Goal: Task Accomplishment & Management: Manage account settings

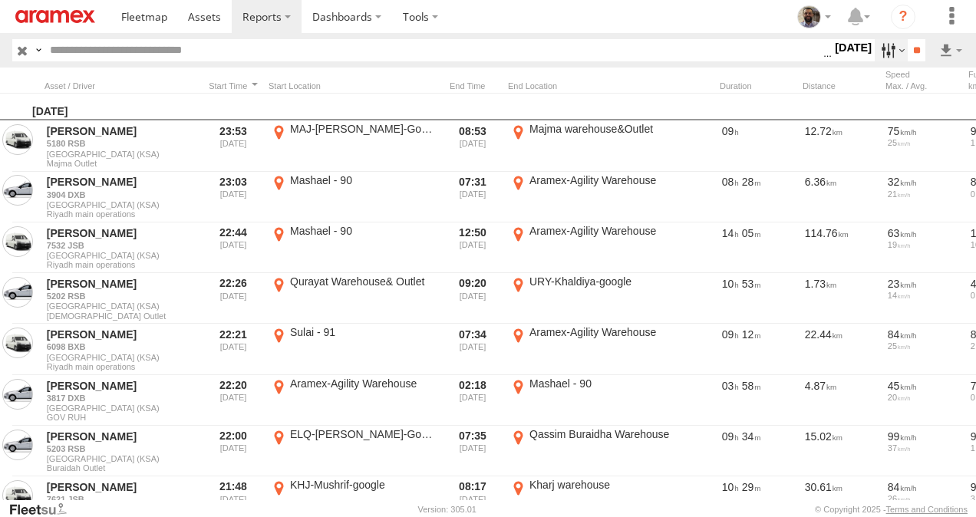
click at [888, 57] on label at bounding box center [890, 50] width 33 height 22
click at [0, 0] on label at bounding box center [0, 0] width 0 height 0
click at [907, 51] on input "**" at bounding box center [916, 50] width 18 height 22
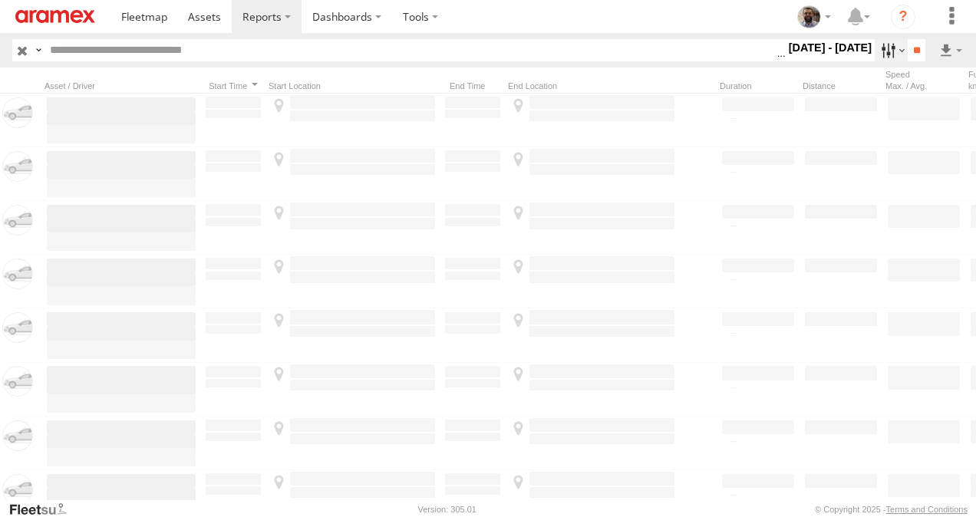
click at [876, 48] on label at bounding box center [890, 50] width 33 height 22
click at [0, 0] on span "Aramex International LLC" at bounding box center [0, 0] width 0 height 0
click at [0, 0] on span "All Assets" at bounding box center [0, 0] width 0 height 0
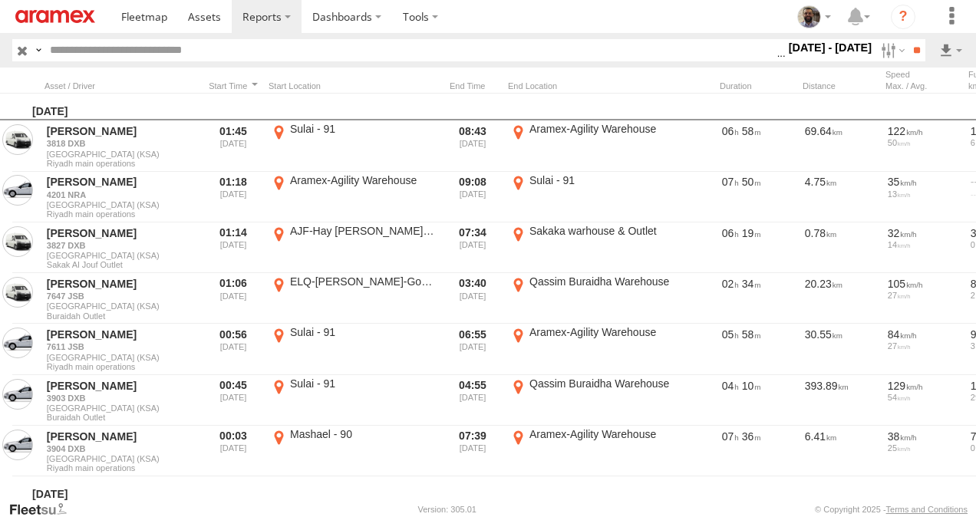
click at [0, 0] on span "Unassigned Group" at bounding box center [0, 0] width 0 height 0
click at [0, 0] on span "All Assets" at bounding box center [0, 0] width 0 height 0
click at [916, 49] on input "**" at bounding box center [916, 50] width 18 height 22
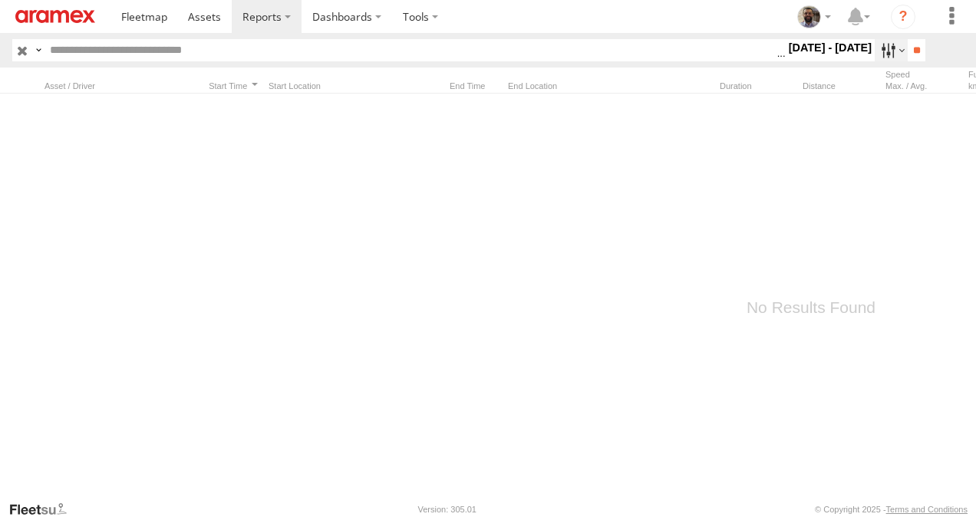
click at [874, 54] on label at bounding box center [890, 50] width 33 height 22
click at [0, 0] on span "Aramex International LLC" at bounding box center [0, 0] width 0 height 0
click at [0, 0] on span "All Assets" at bounding box center [0, 0] width 0 height 0
click at [0, 0] on span "Aramex International LLC" at bounding box center [0, 0] width 0 height 0
click at [0, 0] on span "BAH - [GEOGRAPHIC_DATA]" at bounding box center [0, 0] width 0 height 0
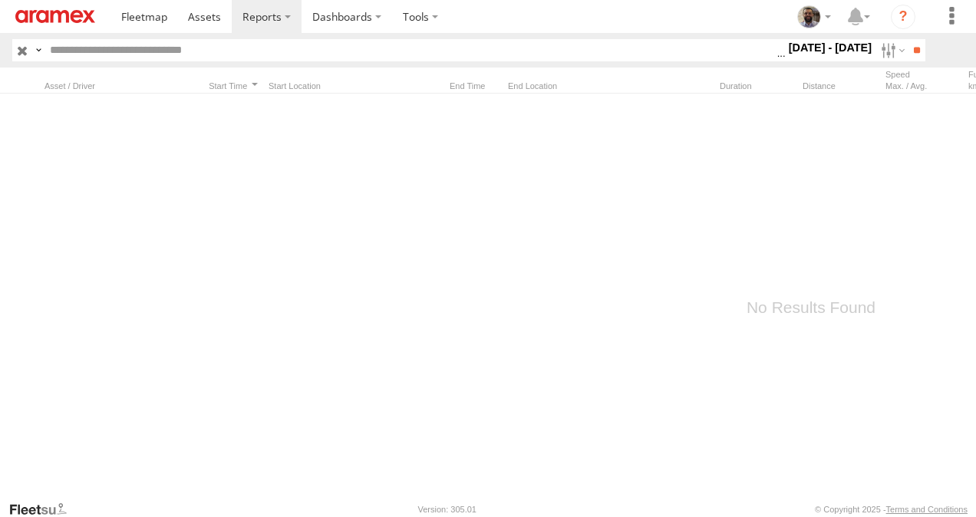
click at [0, 0] on div "All Assets" at bounding box center [0, 0] width 0 height 0
click at [0, 0] on span "All Assets" at bounding box center [0, 0] width 0 height 0
click at [0, 0] on span "[GEOGRAPHIC_DATA]" at bounding box center [0, 0] width 0 height 0
click at [0, 0] on span "All Assets" at bounding box center [0, 0] width 0 height 0
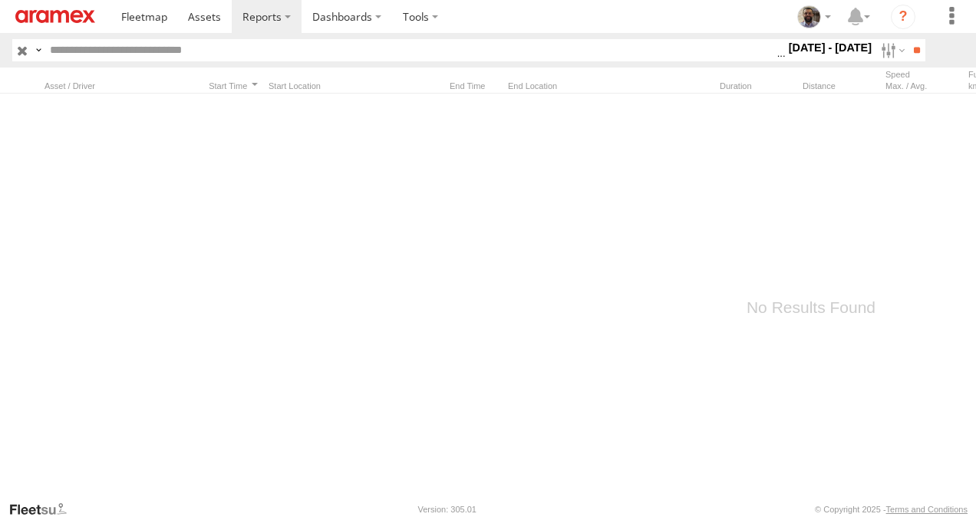
click at [0, 0] on span "[GEOGRAPHIC_DATA]" at bounding box center [0, 0] width 0 height 0
click at [0, 0] on div "All Assets" at bounding box center [0, 0] width 0 height 0
click at [0, 0] on span "All Assets" at bounding box center [0, 0] width 0 height 0
click at [0, 0] on span "[GEOGRAPHIC_DATA]" at bounding box center [0, 0] width 0 height 0
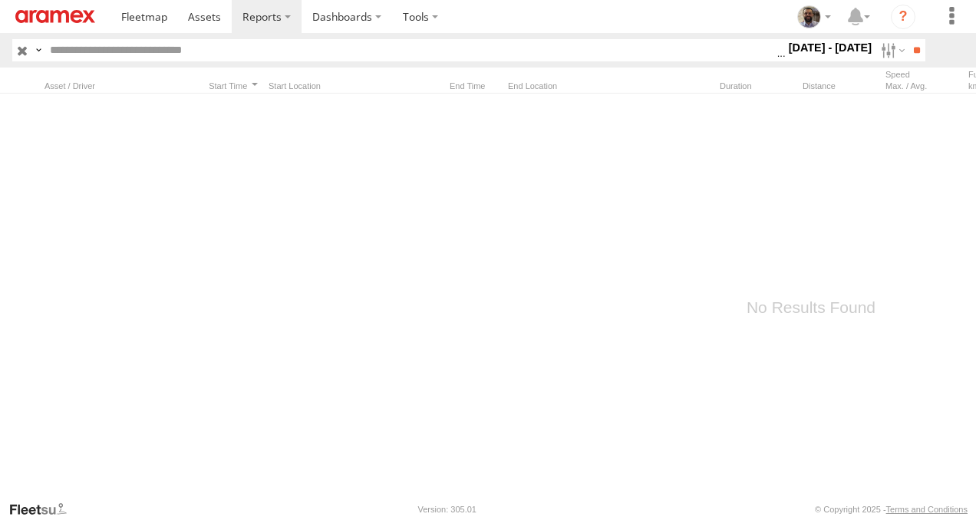
click at [0, 0] on span "All Assets" at bounding box center [0, 0] width 0 height 0
click at [0, 0] on span "[GEOGRAPHIC_DATA]" at bounding box center [0, 0] width 0 height 0
click at [0, 0] on span "All Assets" at bounding box center [0, 0] width 0 height 0
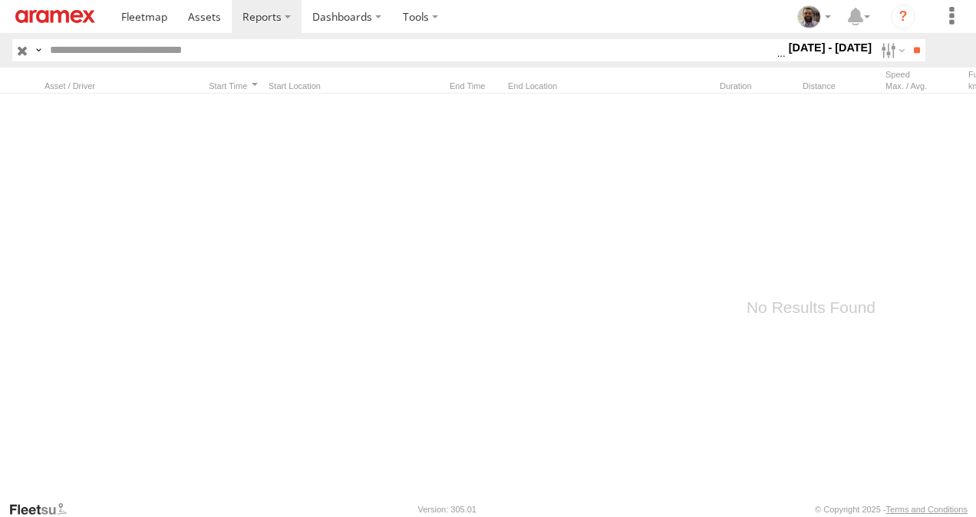
click at [0, 0] on span "[GEOGRAPHIC_DATA] (KSA)" at bounding box center [0, 0] width 0 height 0
click at [0, 0] on span "All Assets" at bounding box center [0, 0] width 0 height 0
click at [0, 0] on span "[GEOGRAPHIC_DATA]" at bounding box center [0, 0] width 0 height 0
click at [0, 0] on span "All Assets" at bounding box center [0, 0] width 0 height 0
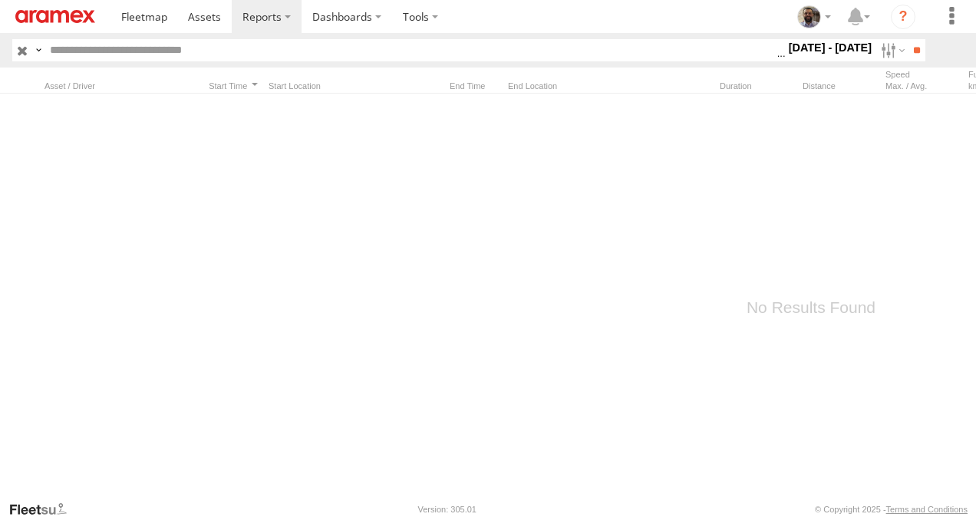
click at [0, 0] on span "UAE - [GEOGRAPHIC_DATA]" at bounding box center [0, 0] width 0 height 0
click at [0, 0] on span "All Assets" at bounding box center [0, 0] width 0 height 0
click at [907, 54] on input "**" at bounding box center [916, 50] width 18 height 22
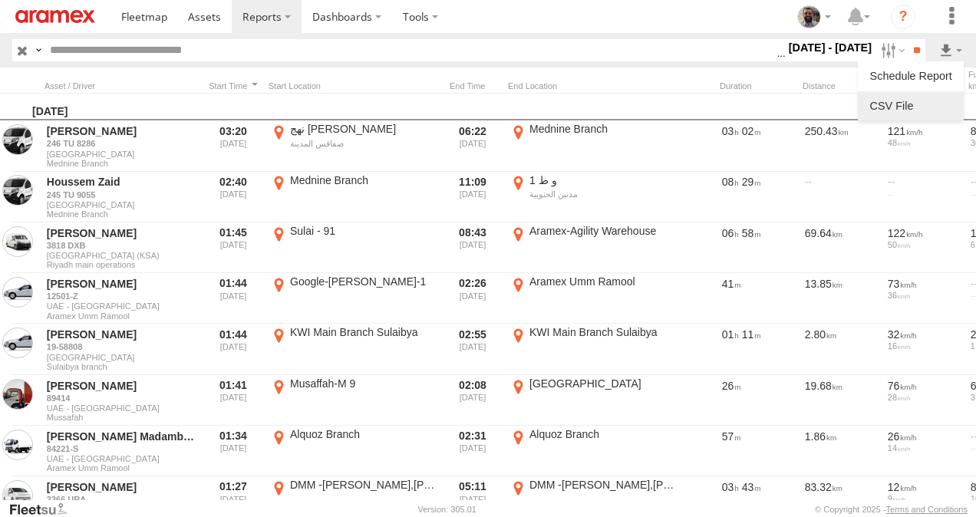
click at [887, 104] on link at bounding box center [911, 105] width 94 height 23
click at [916, 103] on link at bounding box center [911, 105] width 94 height 23
click at [922, 83] on label at bounding box center [911, 75] width 94 height 23
click at [0, 0] on select "*** ***** ****** *******" at bounding box center [0, 0] width 0 height 0
drag, startPoint x: 450, startPoint y: 190, endPoint x: 473, endPoint y: 232, distance: 47.0
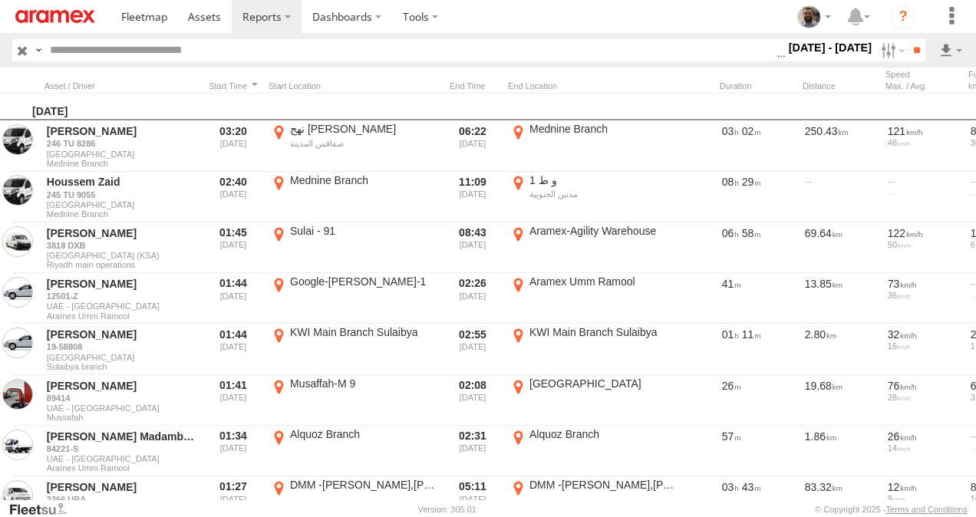
click at [0, 0] on div "**********" at bounding box center [0, 0] width 0 height 0
click at [0, 0] on select "**********" at bounding box center [0, 0] width 0 height 0
select select
click at [0, 0] on select "**********" at bounding box center [0, 0] width 0 height 0
click at [0, 0] on button "Schedule" at bounding box center [0, 0] width 0 height 0
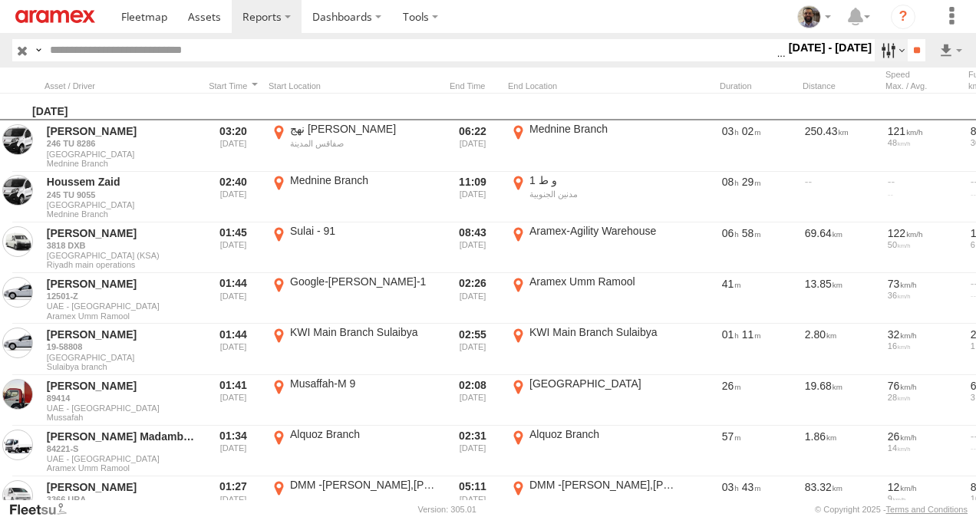
click at [889, 48] on label at bounding box center [890, 50] width 33 height 22
click at [0, 0] on label at bounding box center [0, 0] width 0 height 0
click at [917, 52] on input "**" at bounding box center [916, 50] width 18 height 22
